Goal: Check status: Check status

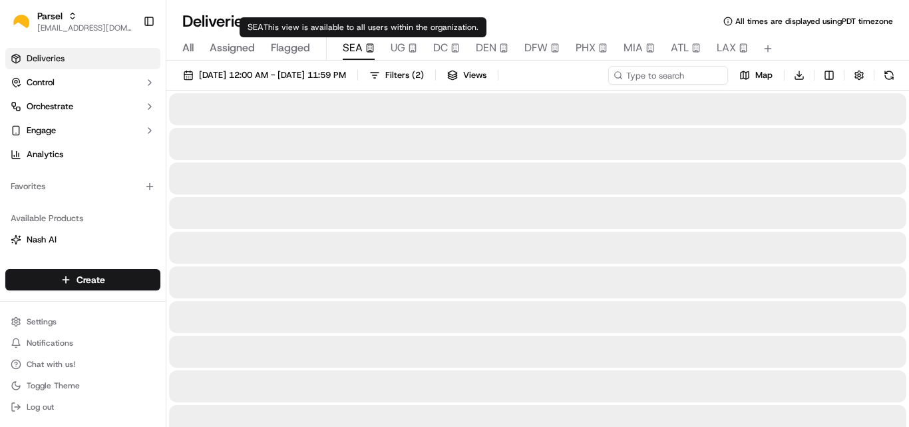
click at [355, 53] on span "SEA" at bounding box center [353, 48] width 20 height 16
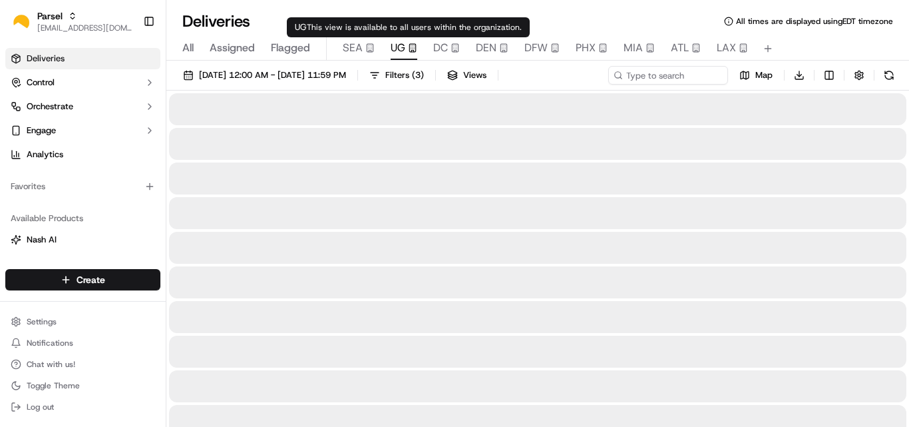
click at [397, 52] on span "UG" at bounding box center [398, 48] width 15 height 16
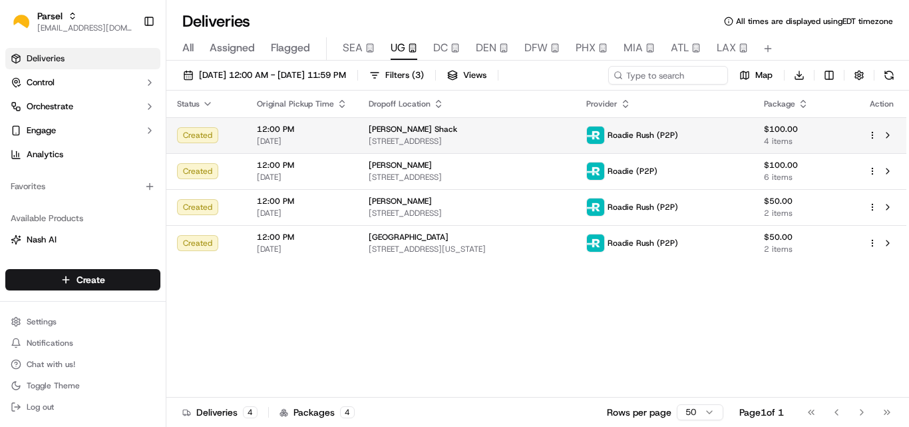
click at [446, 148] on td "[PERSON_NAME] Shack [STREET_ADDRESS]" at bounding box center [467, 135] width 218 height 36
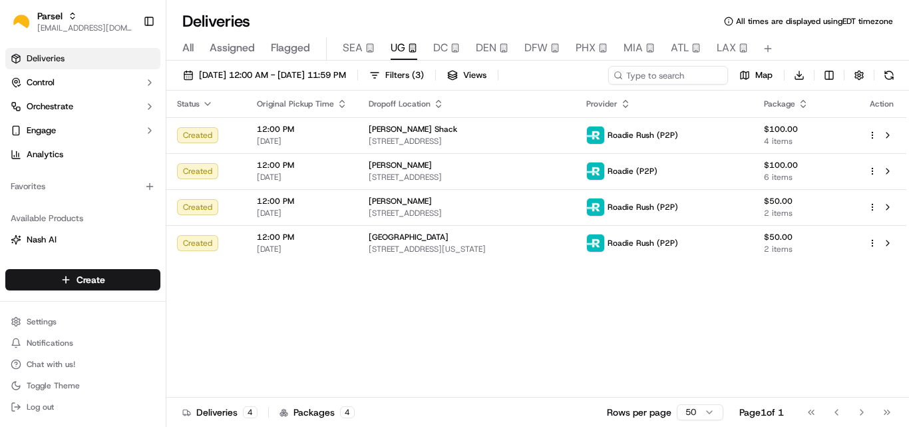
click at [434, 173] on span "[STREET_ADDRESS]" at bounding box center [467, 177] width 196 height 11
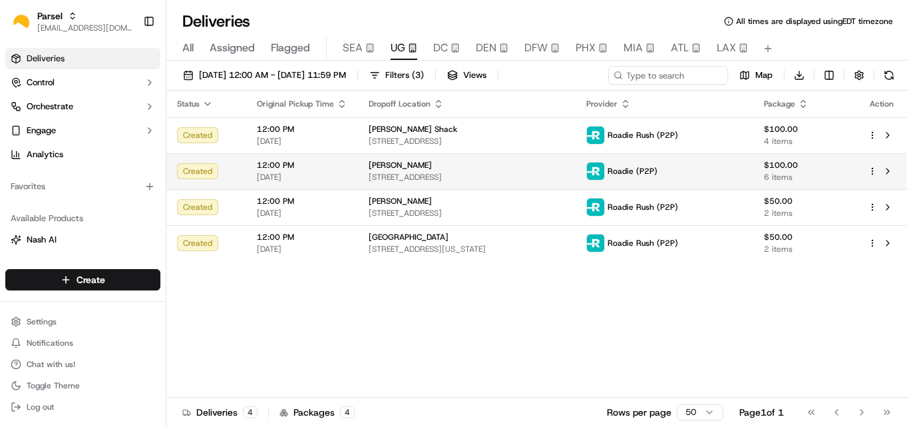
click at [565, 176] on span "[STREET_ADDRESS]" at bounding box center [467, 177] width 196 height 11
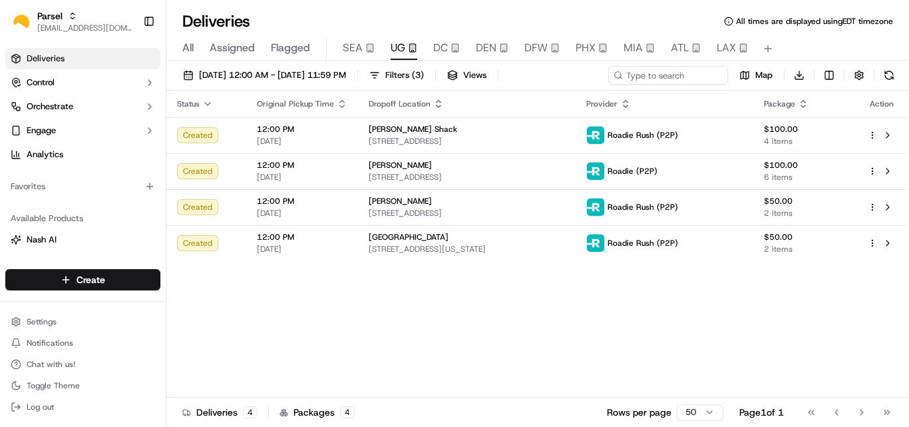
click at [425, 206] on div "[PERSON_NAME] [STREET_ADDRESS]" at bounding box center [467, 207] width 196 height 23
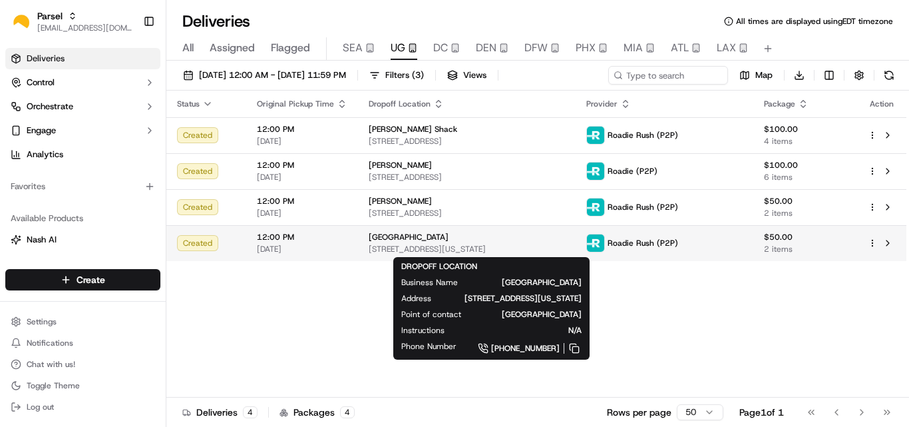
click at [463, 244] on span "[STREET_ADDRESS][US_STATE]" at bounding box center [467, 249] width 196 height 11
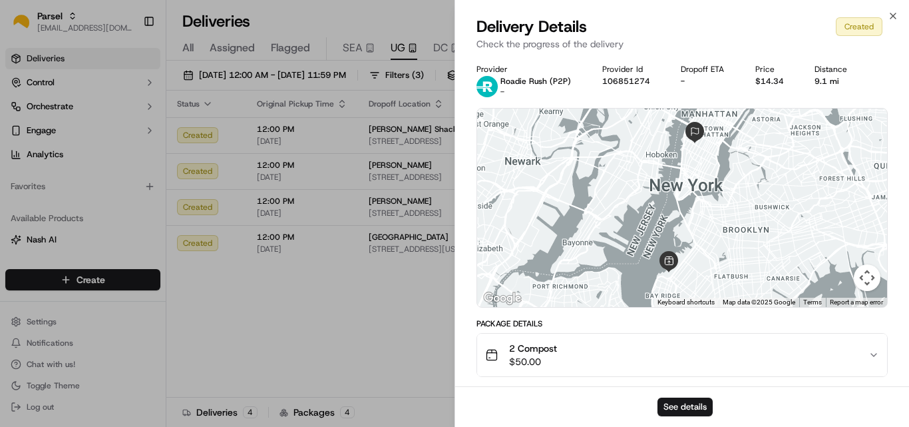
drag, startPoint x: 328, startPoint y: 296, endPoint x: 340, endPoint y: 282, distance: 18.9
